Goal: Task Accomplishment & Management: Manage account settings

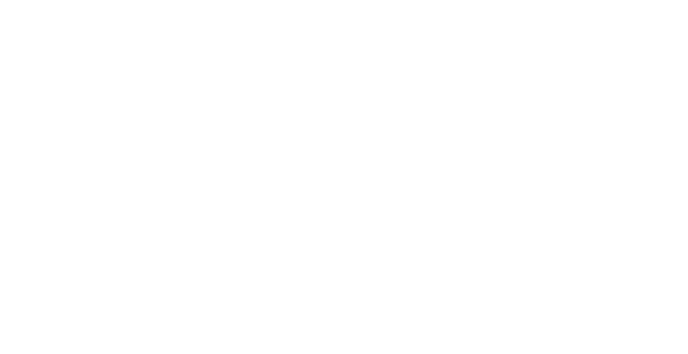
select select "*"
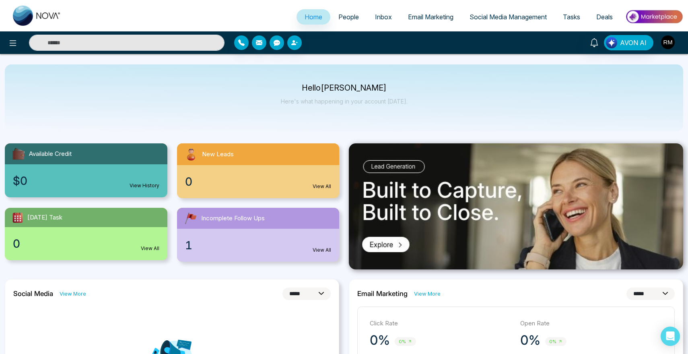
click at [670, 40] on img "button" at bounding box center [668, 42] width 14 height 14
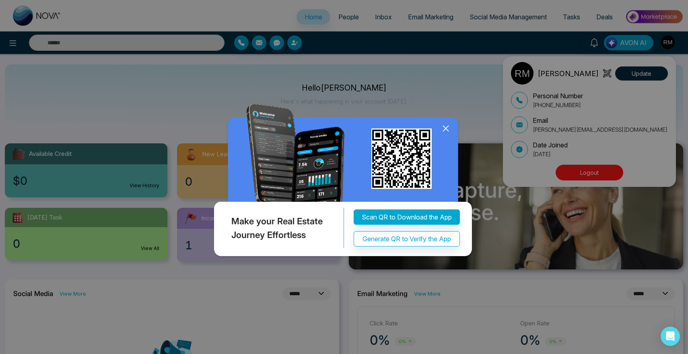
click at [575, 175] on div "Make your Real Estate Journey Effortless Scan QR to Download the App Generate Q…" at bounding box center [344, 177] width 688 height 354
click at [449, 132] on icon at bounding box center [446, 128] width 12 height 12
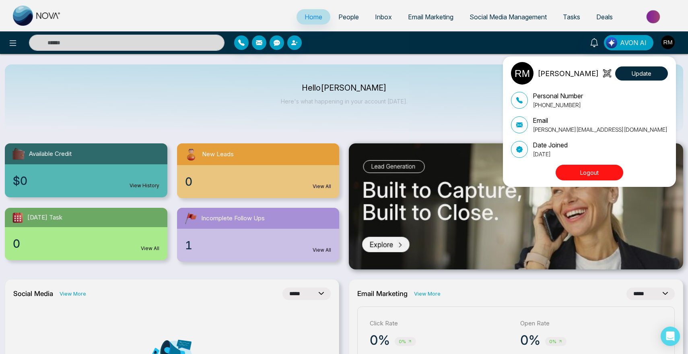
click at [586, 170] on button "Logout" at bounding box center [590, 173] width 68 height 16
